Goal: Navigation & Orientation: Find specific page/section

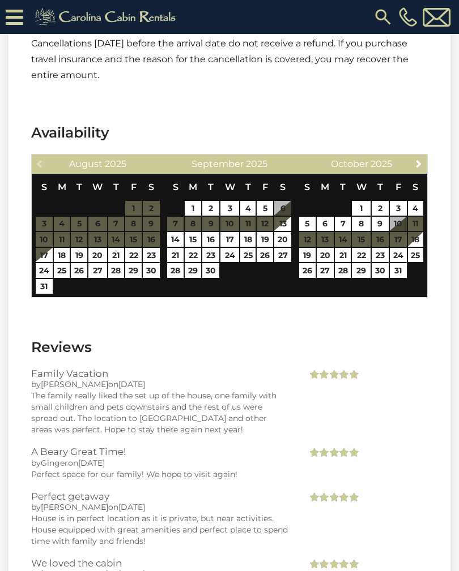
scroll to position [2265, 0]
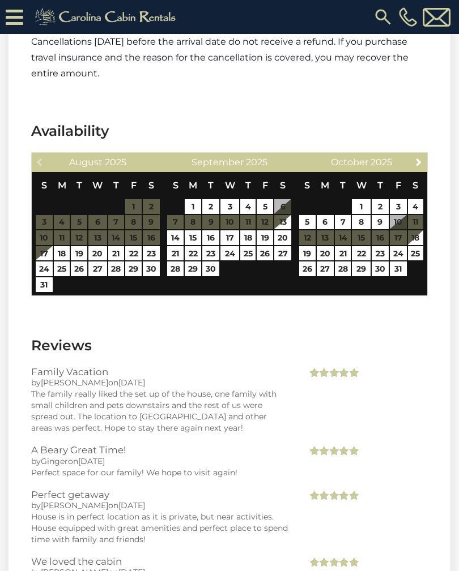
click at [417, 161] on span "Next" at bounding box center [418, 161] width 9 height 9
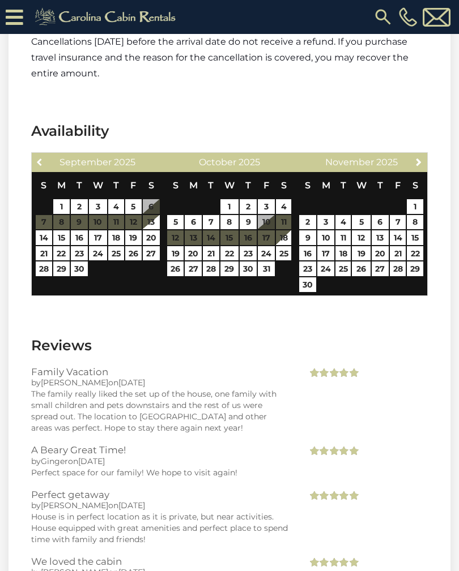
click at [39, 159] on span "Previous" at bounding box center [40, 161] width 9 height 9
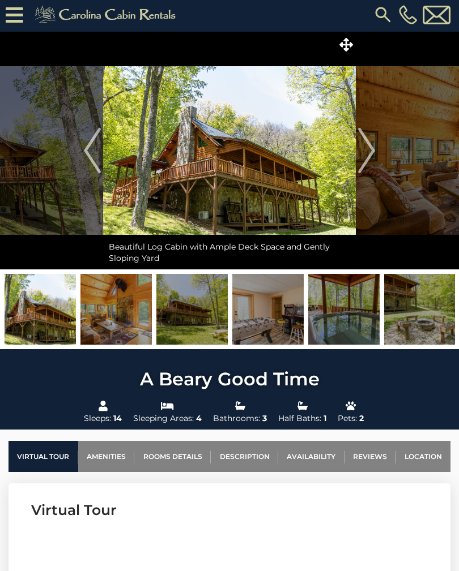
scroll to position [0, 0]
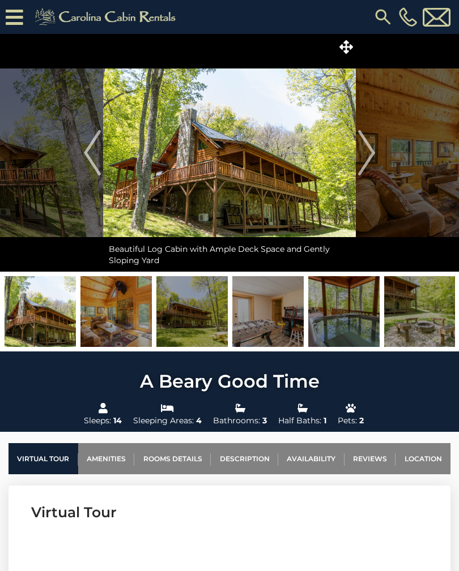
click at [373, 163] on img "Next" at bounding box center [366, 152] width 17 height 45
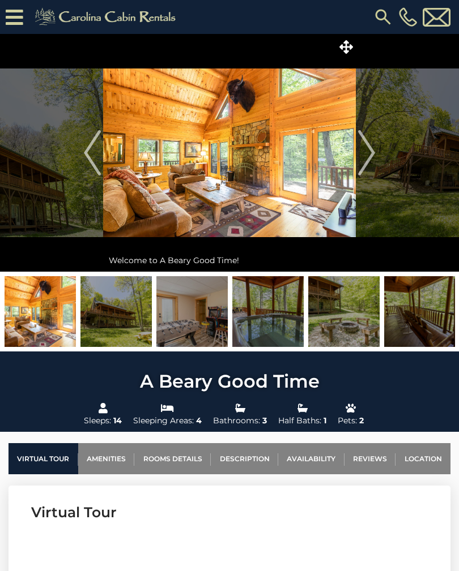
click at [377, 151] on button "Next" at bounding box center [367, 153] width 22 height 238
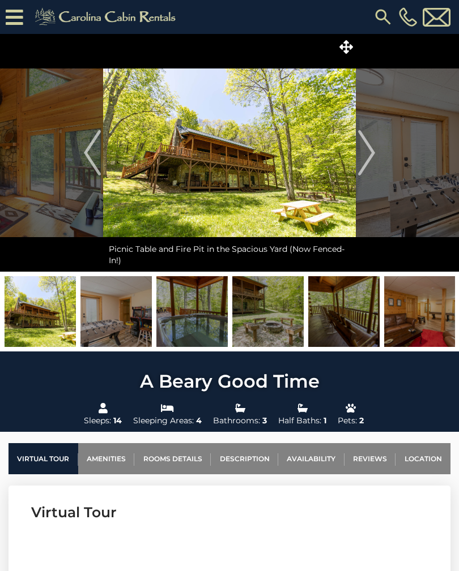
click at [374, 159] on img "Next" at bounding box center [366, 152] width 17 height 45
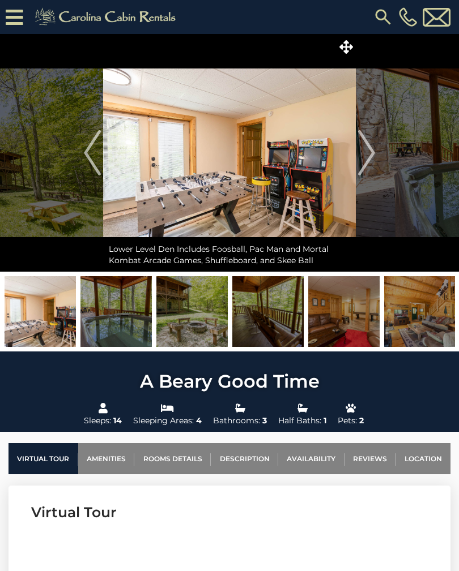
click at [371, 153] on img "Next" at bounding box center [366, 152] width 17 height 45
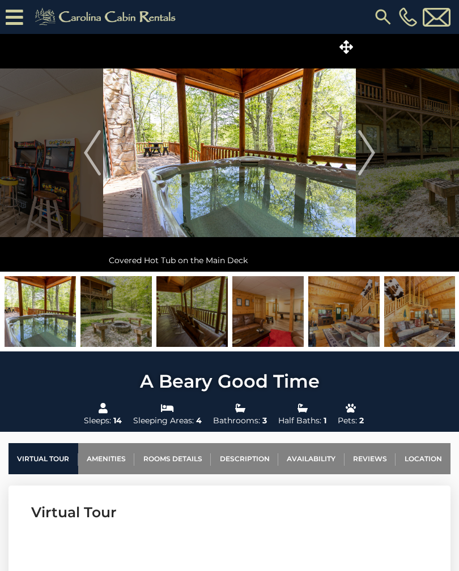
click at [367, 153] on img "Next" at bounding box center [366, 152] width 17 height 45
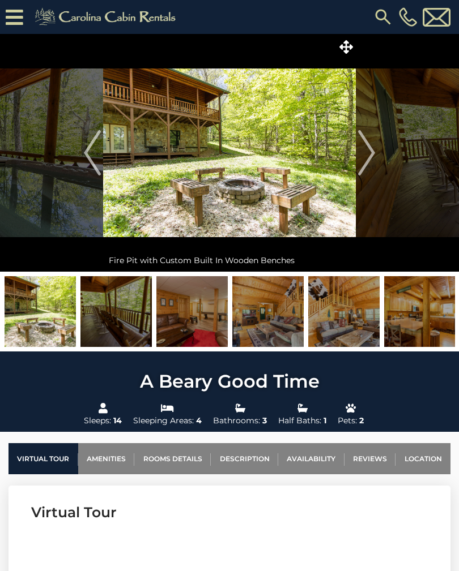
click at [371, 153] on img "Next" at bounding box center [366, 152] width 17 height 45
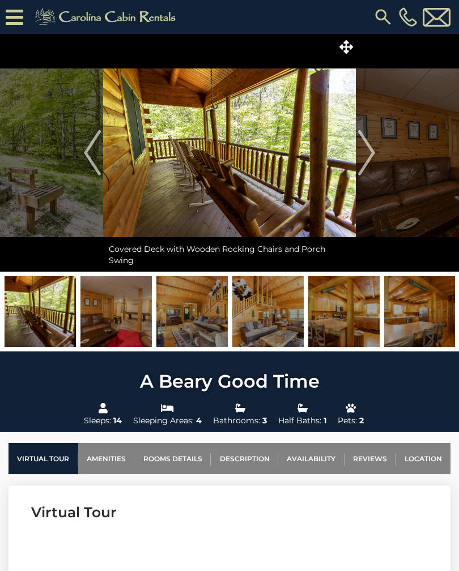
click at [367, 149] on img "Next" at bounding box center [366, 152] width 17 height 45
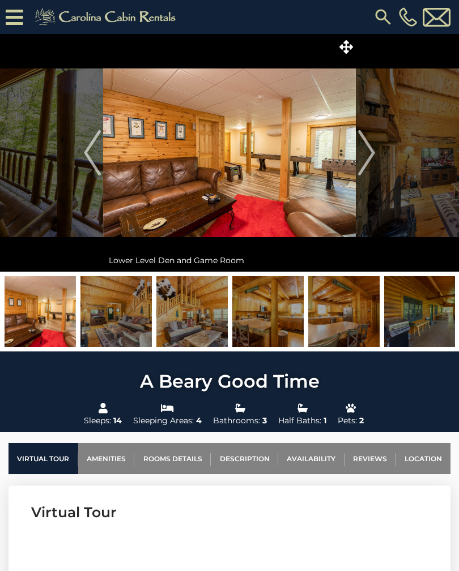
click at [93, 160] on img "Previous" at bounding box center [92, 152] width 17 height 45
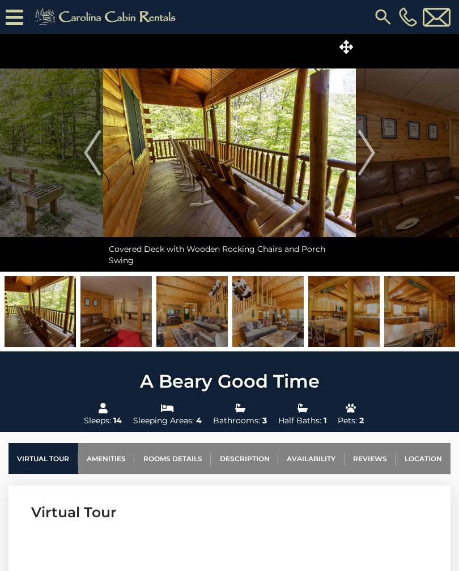
click at [366, 160] on img "Next" at bounding box center [366, 152] width 17 height 45
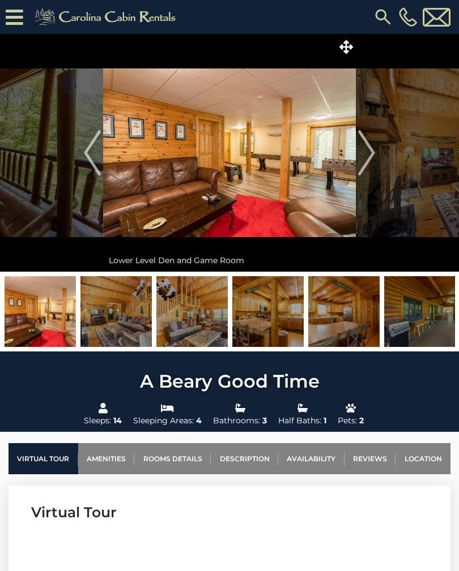
click at [367, 152] on img "Next" at bounding box center [366, 152] width 17 height 45
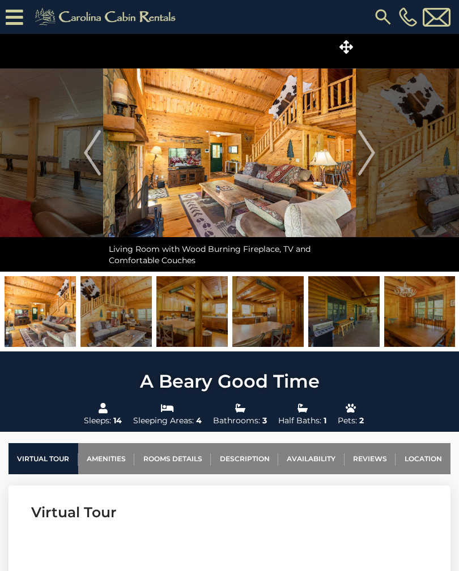
click at [367, 153] on img "Next" at bounding box center [366, 152] width 17 height 45
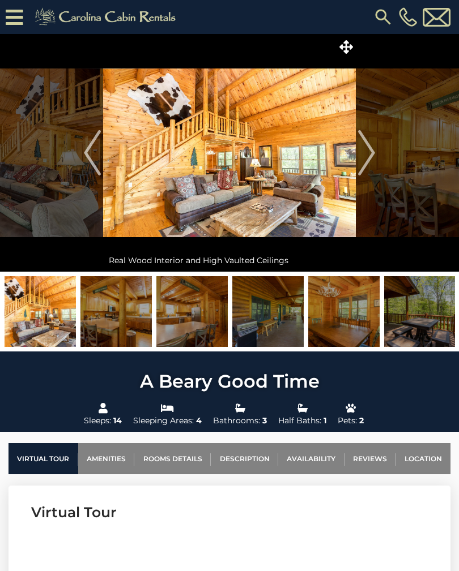
click at [372, 155] on img "Next" at bounding box center [366, 152] width 17 height 45
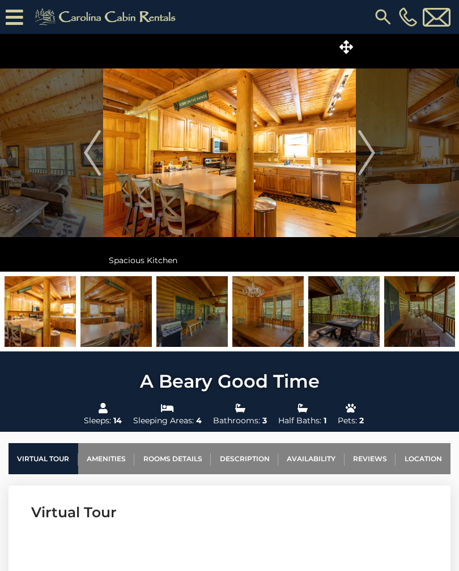
click at [369, 148] on img "Next" at bounding box center [366, 152] width 17 height 45
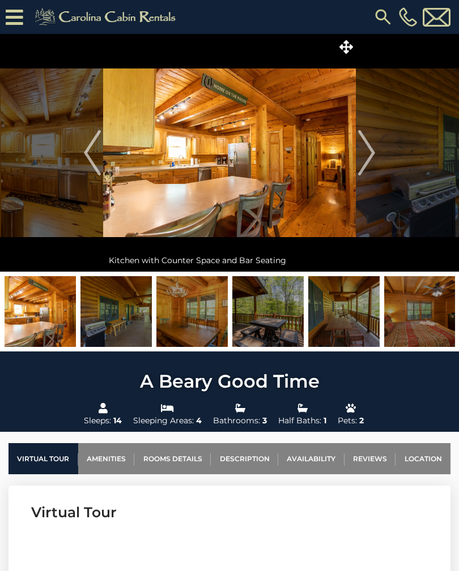
click at [367, 156] on img "Next" at bounding box center [366, 152] width 17 height 45
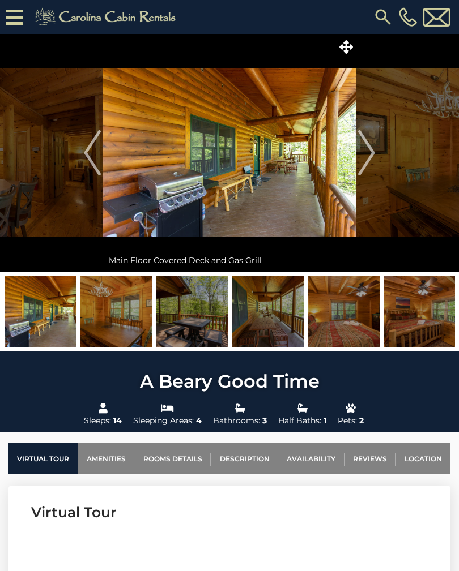
click at [375, 165] on img "Next" at bounding box center [366, 152] width 17 height 45
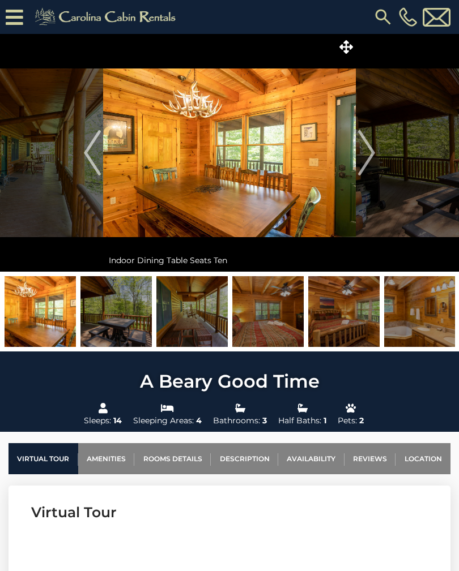
click at [375, 160] on button "Next" at bounding box center [367, 153] width 22 height 238
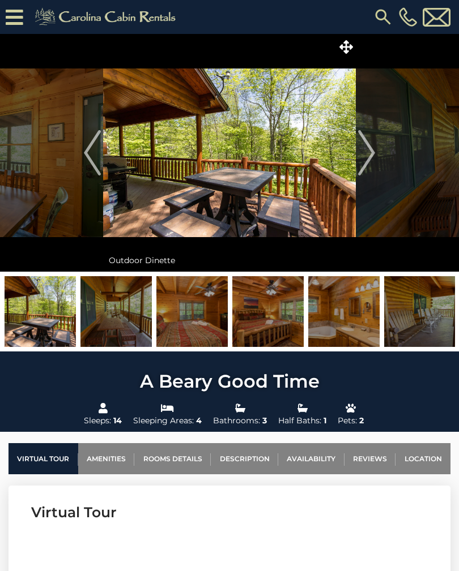
click at [373, 156] on img "Next" at bounding box center [366, 152] width 17 height 45
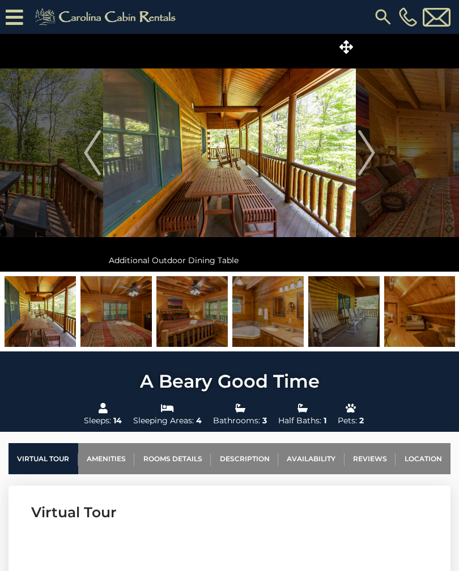
click at [371, 152] on img "Next" at bounding box center [366, 152] width 17 height 45
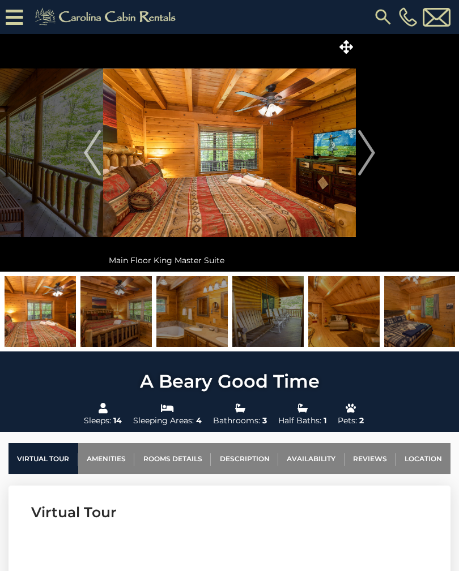
click at [370, 156] on img "Next" at bounding box center [366, 152] width 17 height 45
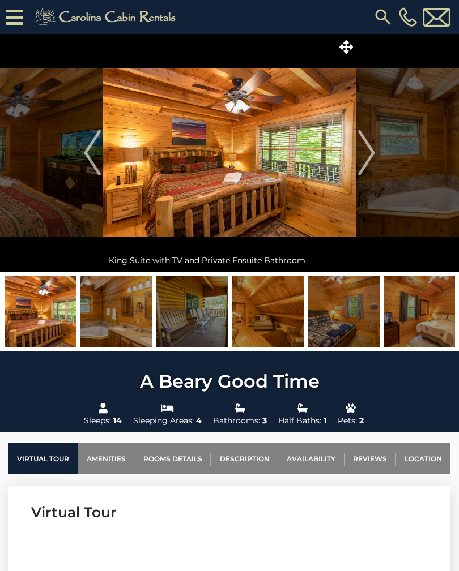
click at [366, 159] on img "Next" at bounding box center [366, 152] width 17 height 45
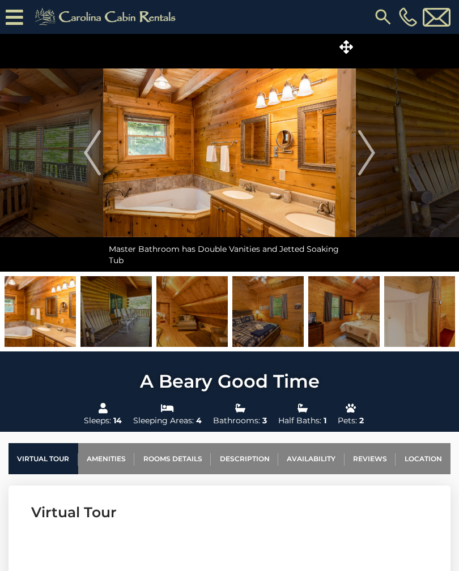
click at [370, 161] on img "Next" at bounding box center [366, 152] width 17 height 45
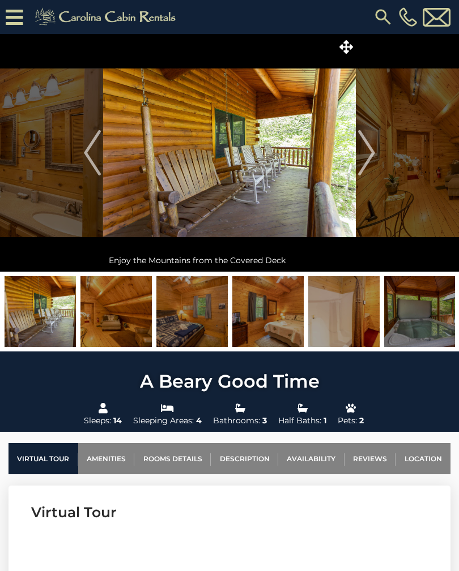
click at [366, 154] on img "Next" at bounding box center [366, 152] width 17 height 45
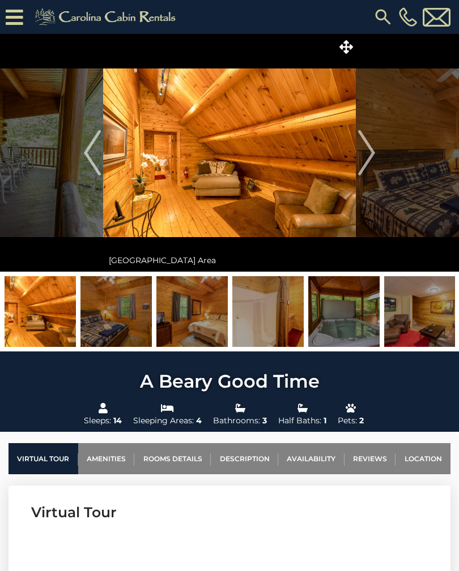
click at [369, 157] on img "Next" at bounding box center [366, 152] width 17 height 45
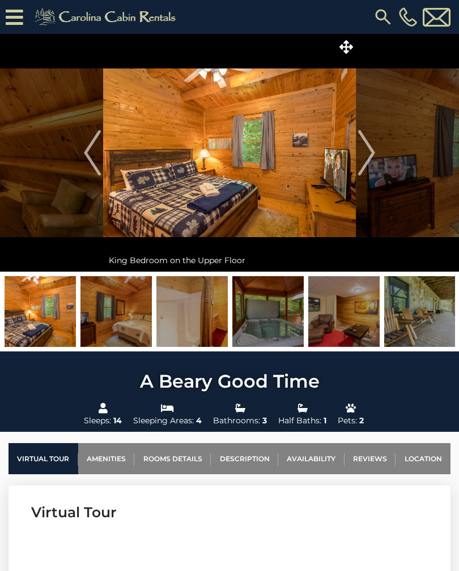
click at [367, 158] on img "Next" at bounding box center [366, 152] width 17 height 45
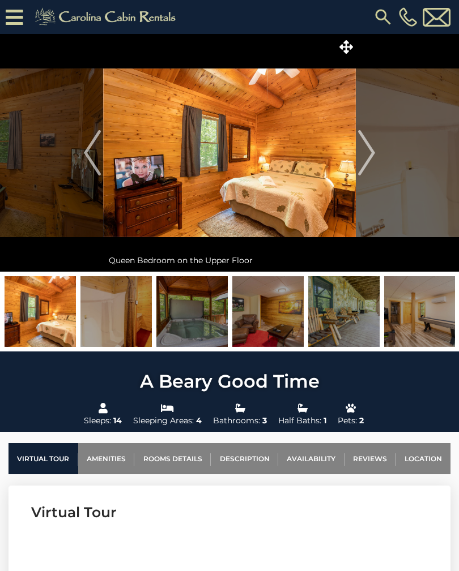
click at [369, 156] on img "Next" at bounding box center [366, 152] width 17 height 45
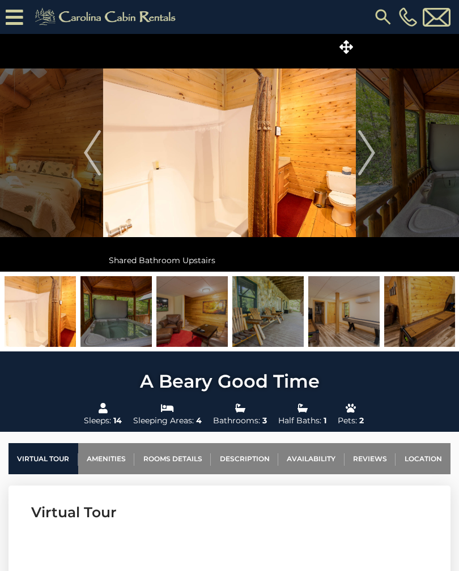
click at [366, 157] on img "Next" at bounding box center [366, 152] width 17 height 45
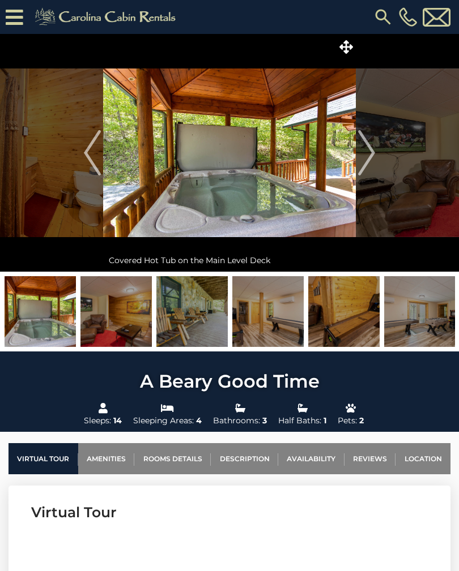
click at [368, 158] on img "Next" at bounding box center [366, 152] width 17 height 45
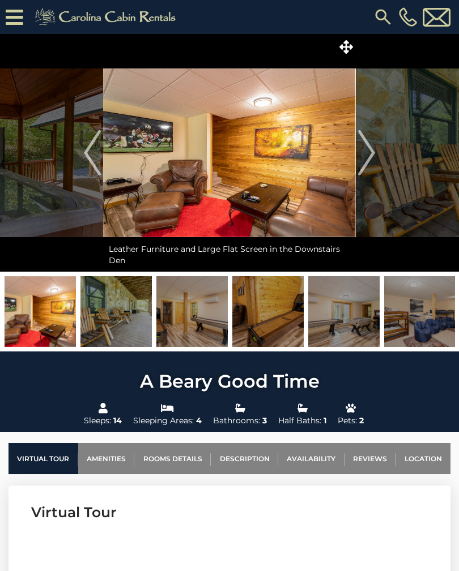
click at [369, 157] on img "Next" at bounding box center [366, 152] width 17 height 45
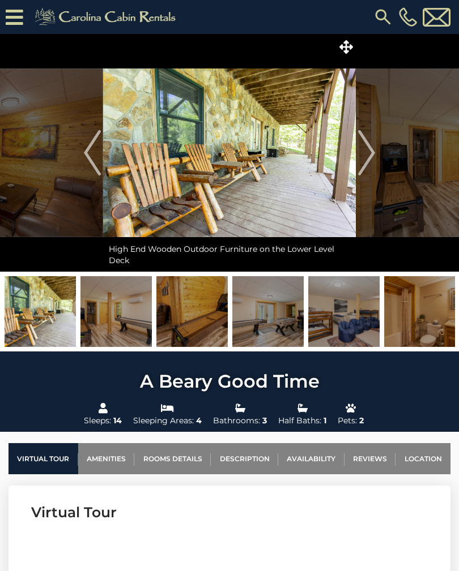
click at [370, 159] on img "Next" at bounding box center [366, 152] width 17 height 45
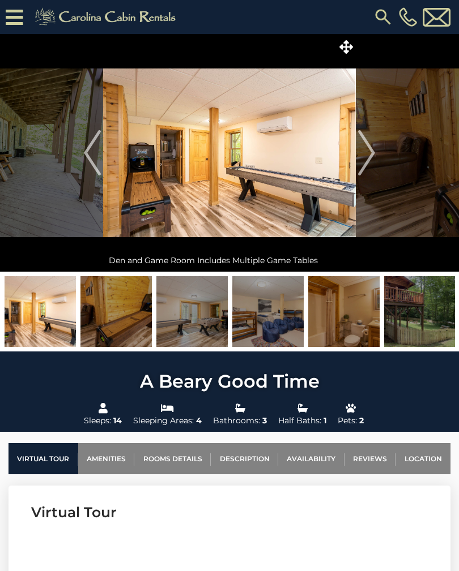
click at [371, 158] on img "Next" at bounding box center [366, 152] width 17 height 45
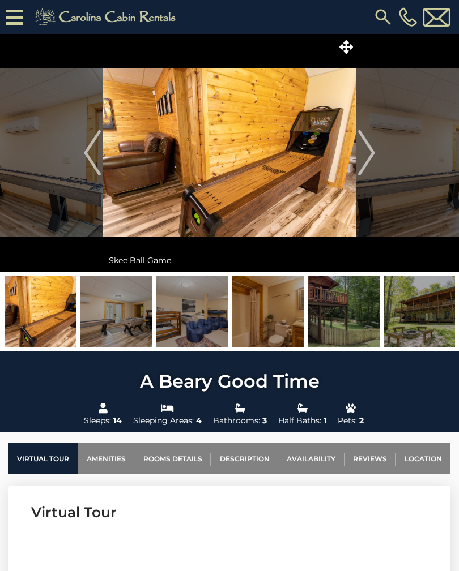
click at [370, 156] on img "Next" at bounding box center [366, 152] width 17 height 45
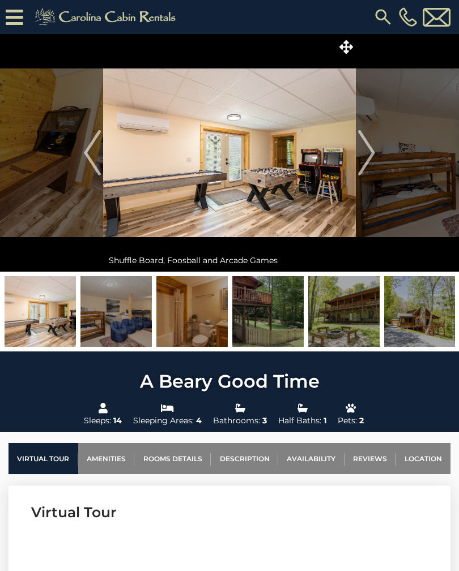
click at [372, 158] on img "Next" at bounding box center [366, 152] width 17 height 45
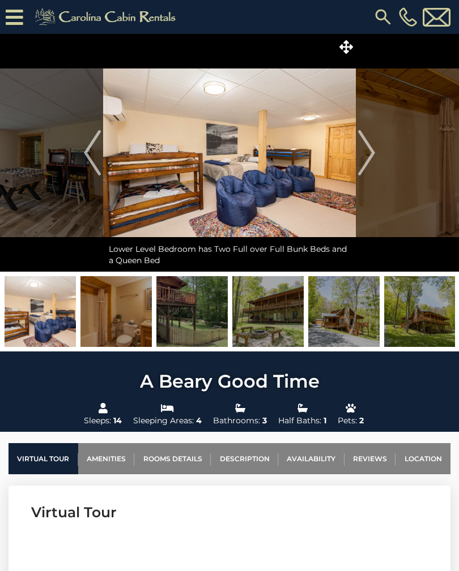
click at [367, 152] on img "Next" at bounding box center [366, 152] width 17 height 45
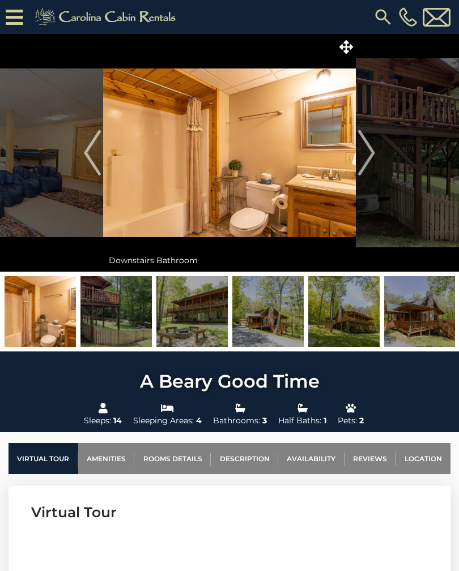
click at [368, 152] on img "Next" at bounding box center [366, 152] width 17 height 45
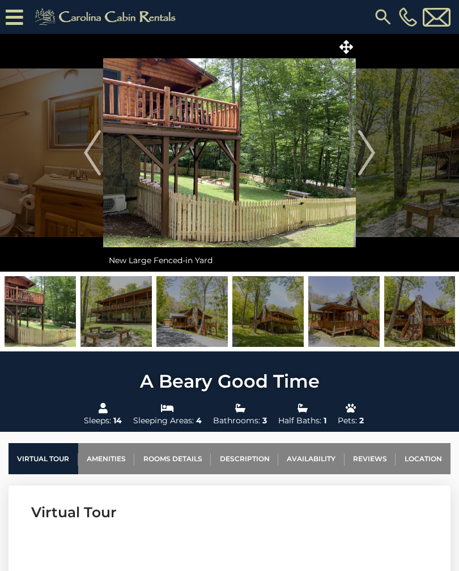
click at [367, 155] on img "Next" at bounding box center [366, 152] width 17 height 45
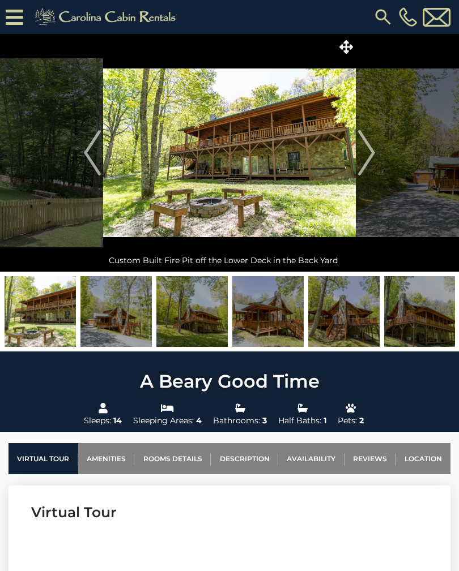
click at [367, 151] on img "Next" at bounding box center [366, 152] width 17 height 45
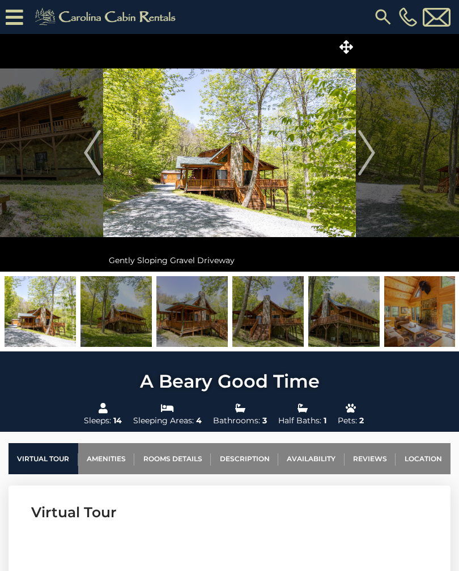
click at [371, 155] on img "Next" at bounding box center [366, 152] width 17 height 45
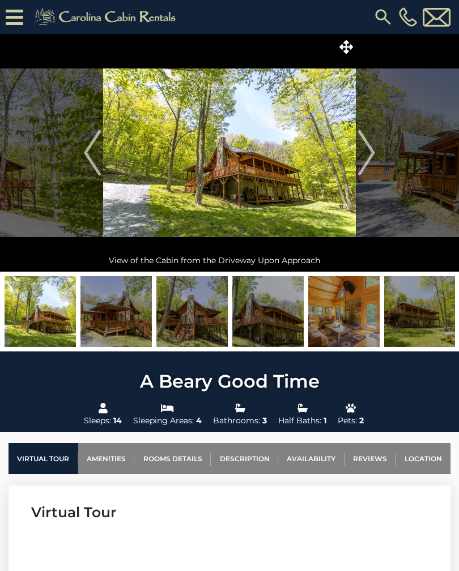
click at [369, 156] on img "Next" at bounding box center [366, 152] width 17 height 45
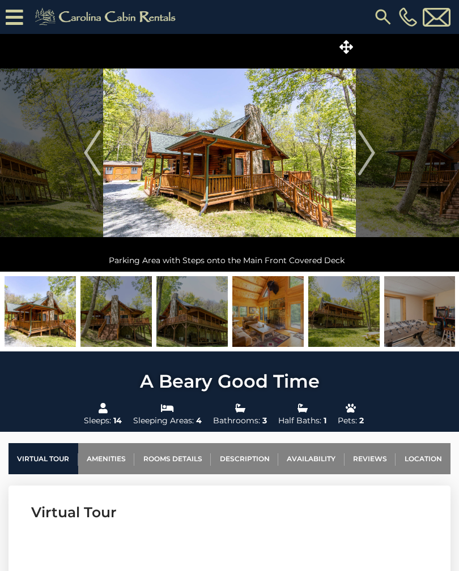
click at [375, 157] on img "Next" at bounding box center [366, 152] width 17 height 45
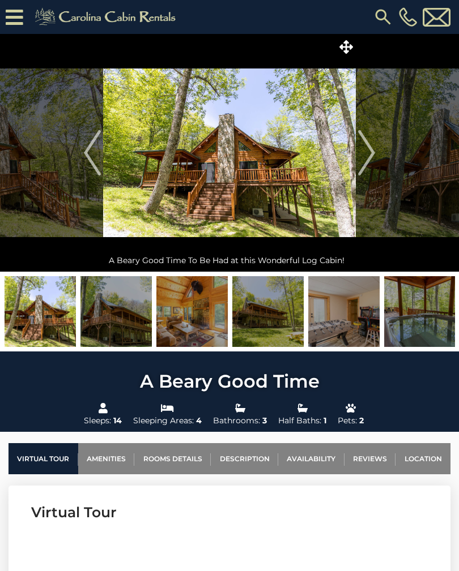
click at [369, 155] on img "Next" at bounding box center [366, 152] width 17 height 45
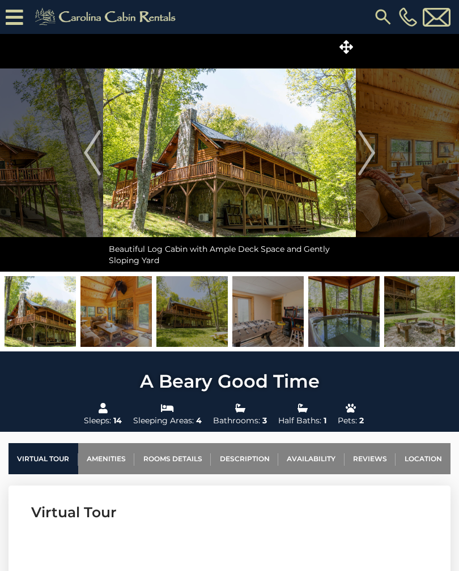
click at [372, 159] on img "Next" at bounding box center [366, 152] width 17 height 45
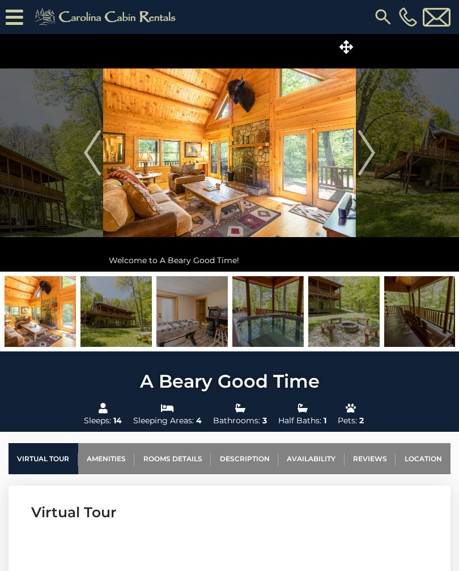
click at [369, 160] on img "Next" at bounding box center [366, 152] width 17 height 45
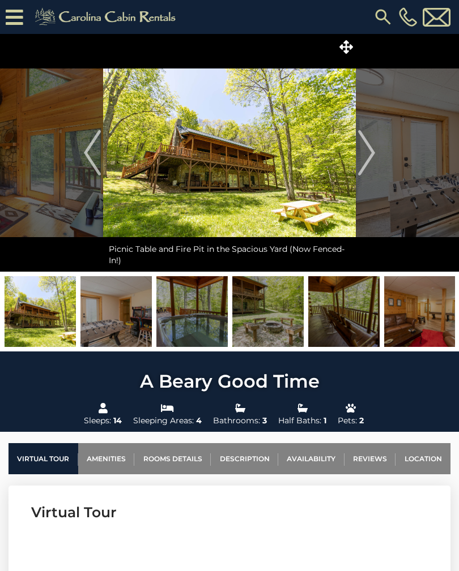
click at [366, 153] on img "Next" at bounding box center [366, 152] width 17 height 45
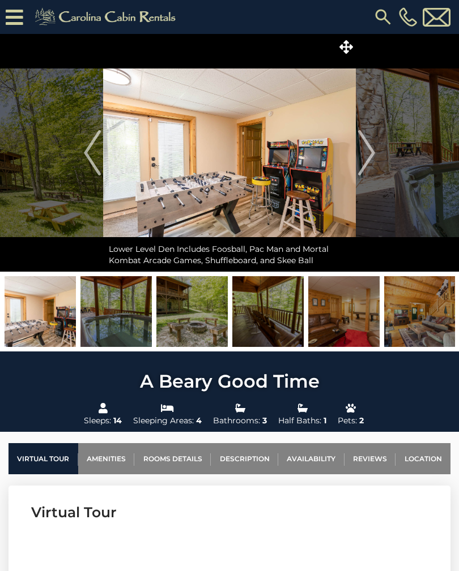
click at [6, 23] on icon at bounding box center [15, 17] width 18 height 20
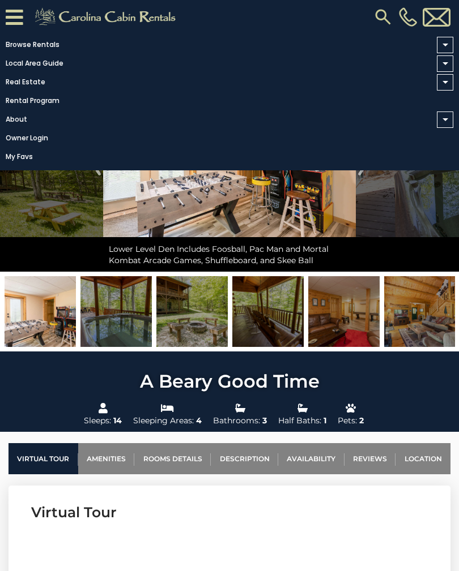
click at [38, 146] on link "Owner Login" at bounding box center [226, 138] width 453 height 16
